Goal: Task Accomplishment & Management: Manage account settings

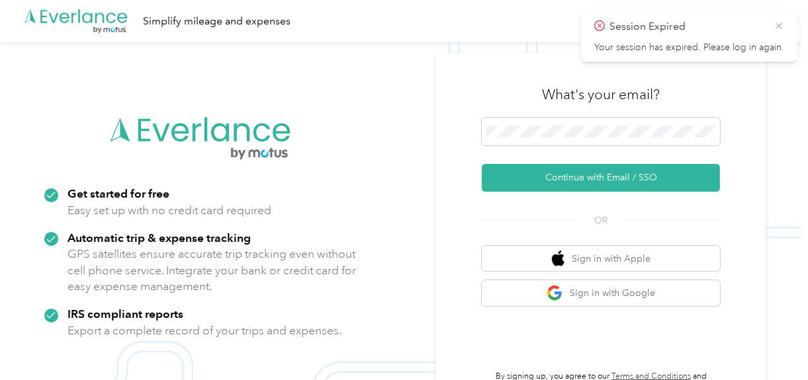
click at [775, 24] on icon at bounding box center [778, 26] width 11 height 12
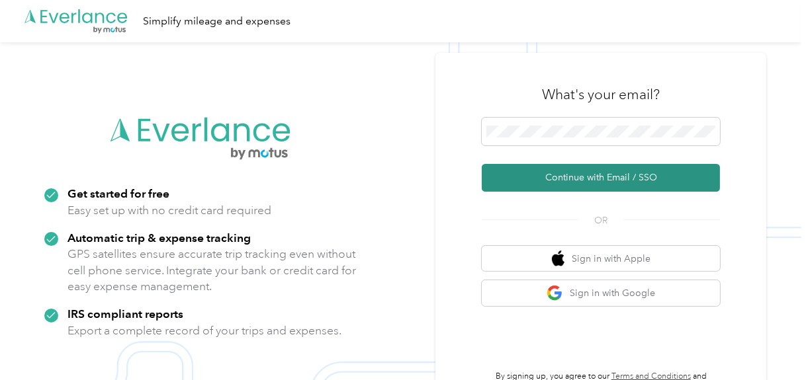
click at [579, 173] on button "Continue with Email / SSO" at bounding box center [601, 178] width 238 height 28
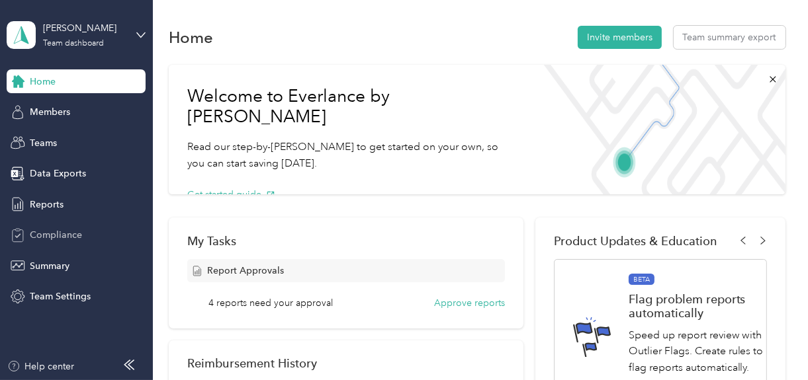
click at [67, 236] on span "Compliance" at bounding box center [56, 235] width 52 height 14
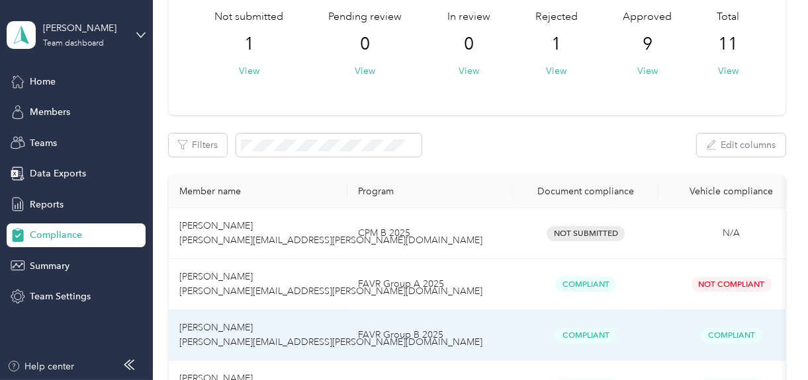
scroll to position [66, 0]
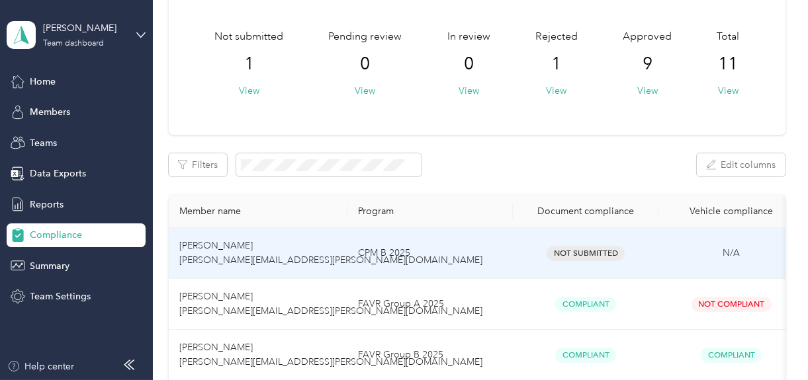
click at [204, 249] on span "Erin Dixon erin.dixon@optioncare.com" at bounding box center [330, 253] width 303 height 26
click at [220, 261] on span "Erin Dixon erin.dixon@optioncare.com" at bounding box center [330, 253] width 303 height 26
click at [251, 263] on span "Erin Dixon erin.dixon@optioncare.com" at bounding box center [330, 253] width 303 height 26
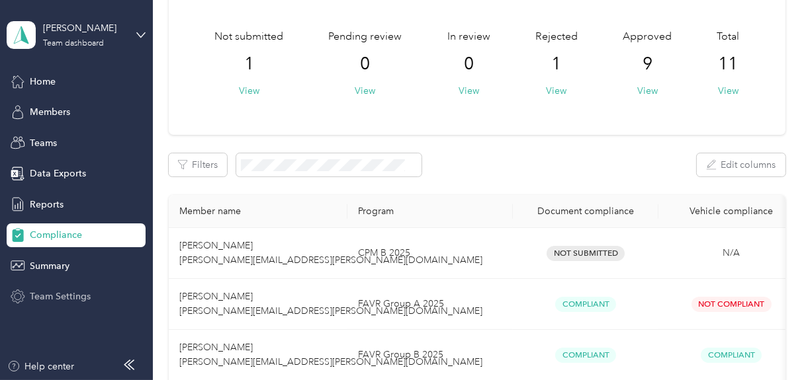
click at [56, 292] on span "Team Settings" at bounding box center [60, 297] width 61 height 14
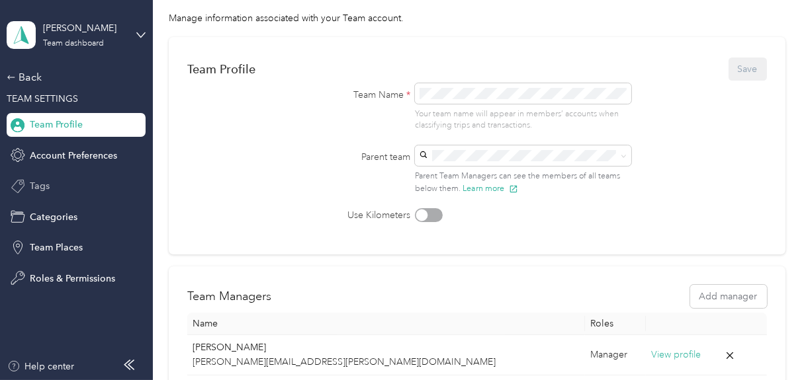
scroll to position [22, 0]
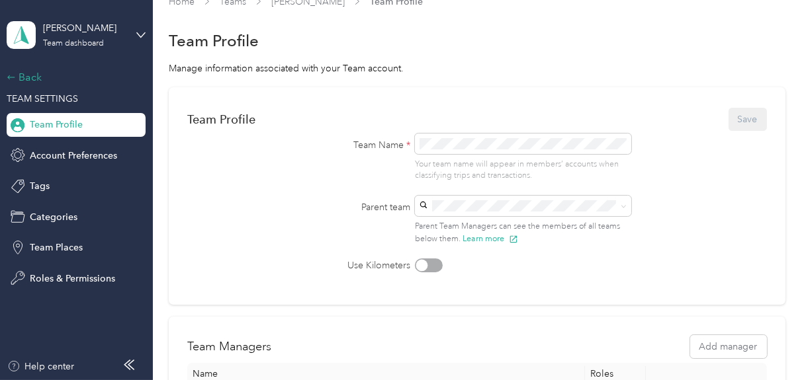
click at [34, 77] on div "Back" at bounding box center [73, 77] width 132 height 16
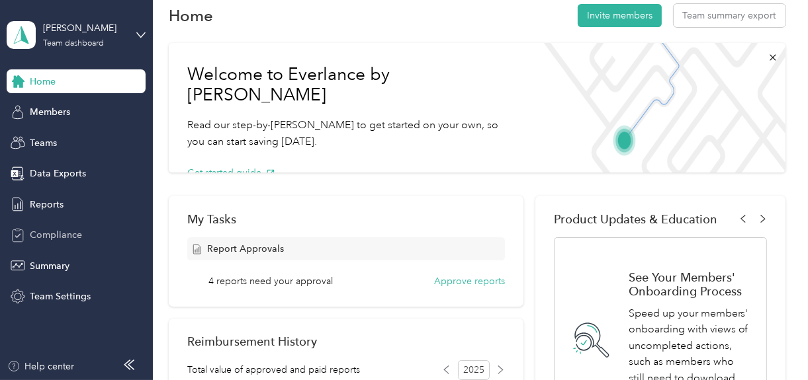
click at [50, 231] on span "Compliance" at bounding box center [56, 235] width 52 height 14
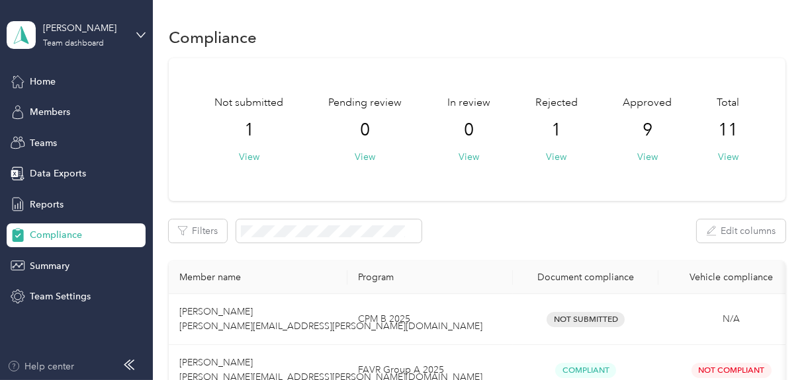
click at [44, 368] on div "Help center" at bounding box center [40, 367] width 67 height 14
